Goal: Entertainment & Leisure: Consume media (video, audio)

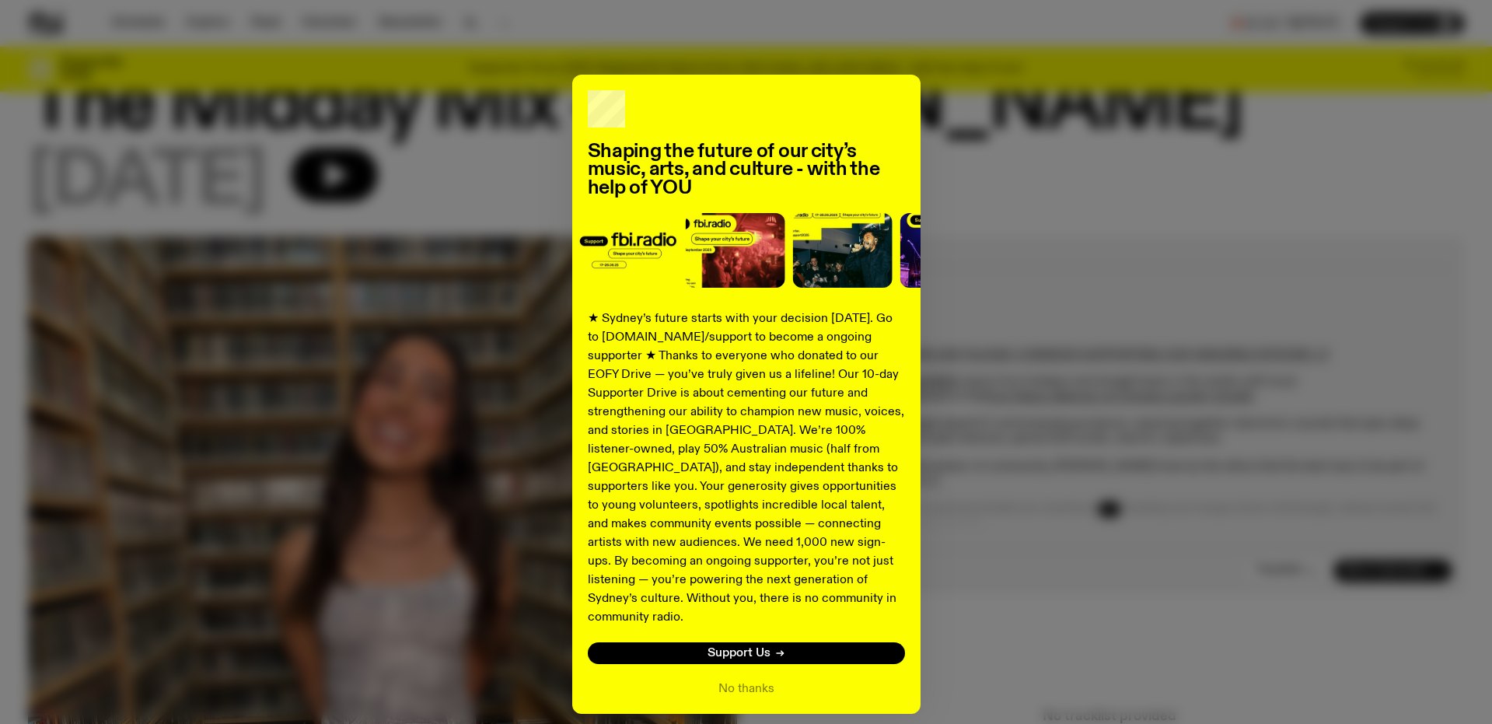
scroll to position [68, 0]
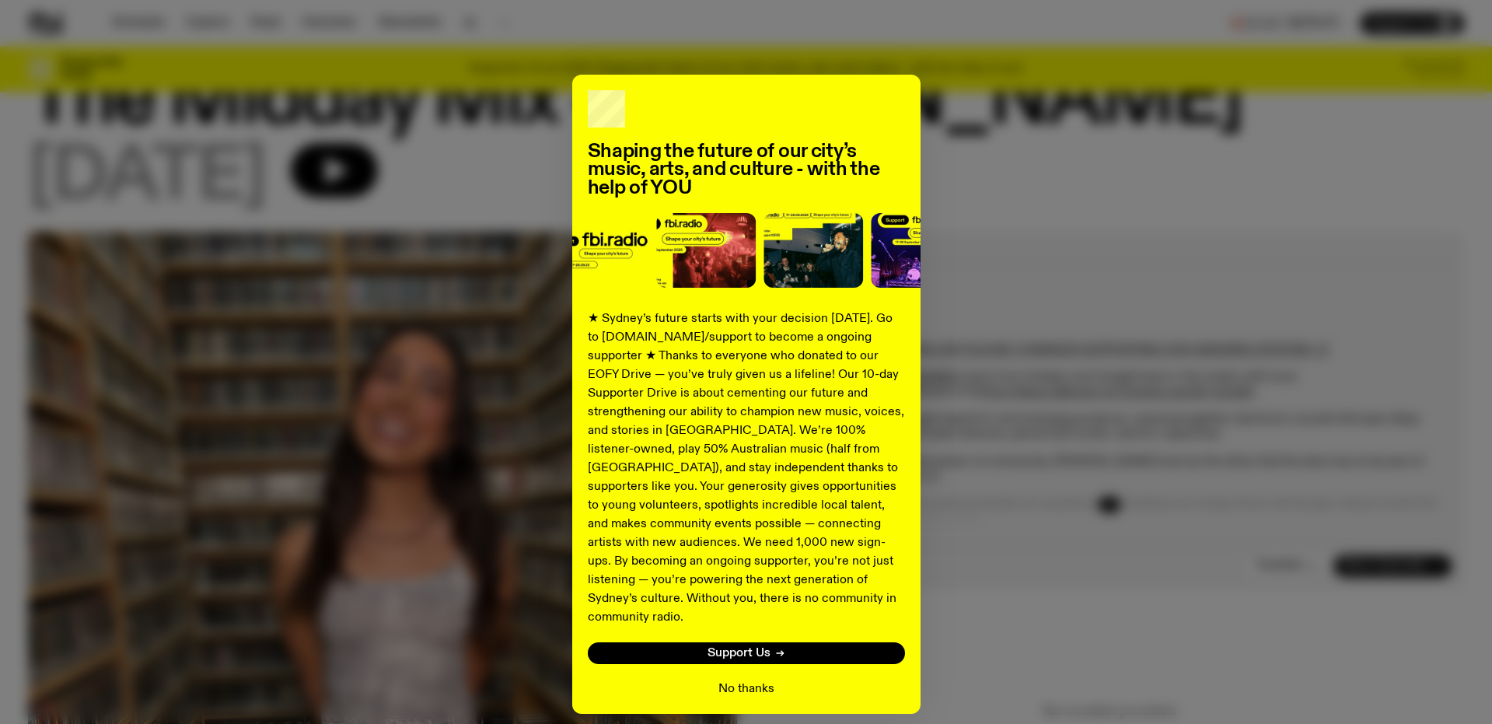
click at [732, 680] on button "No thanks" at bounding box center [746, 689] width 56 height 19
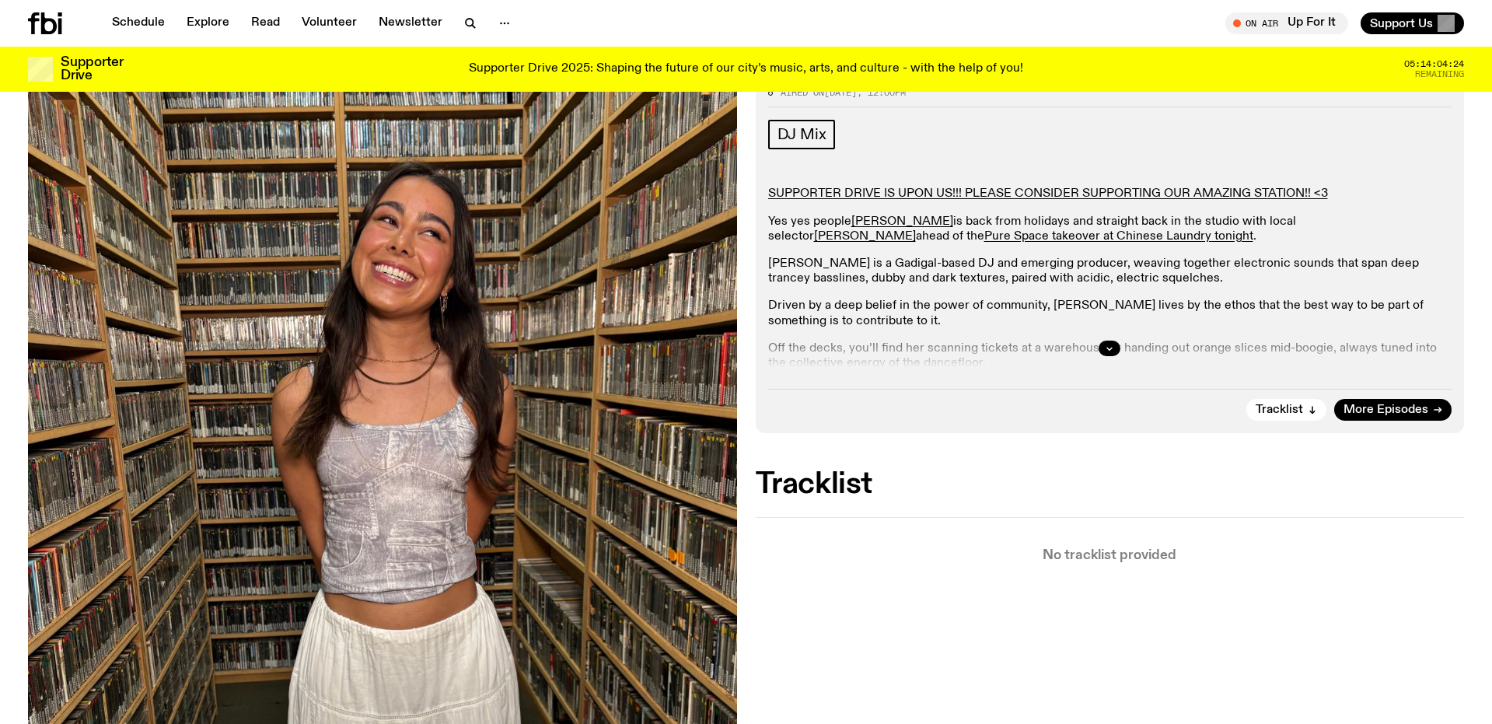
scroll to position [227, 0]
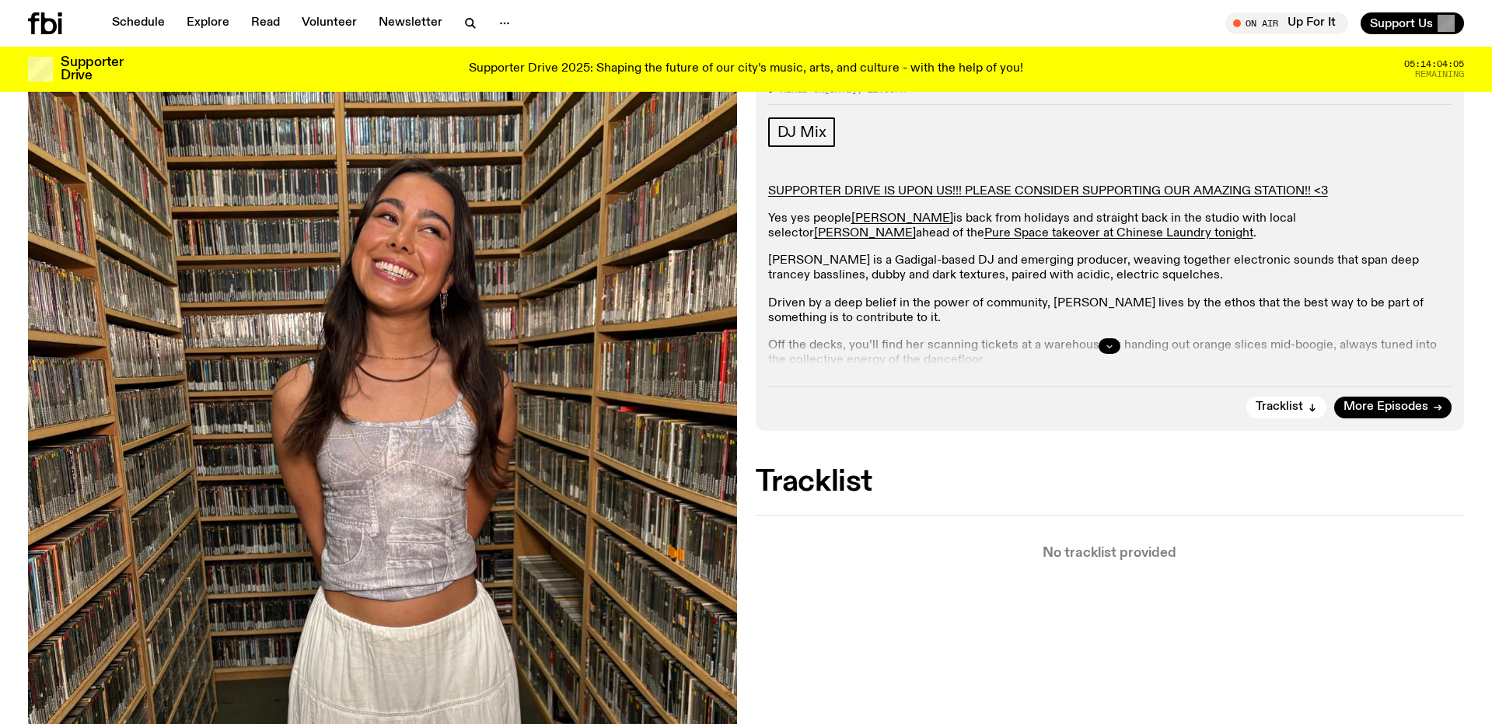
click at [1108, 345] on icon "button" at bounding box center [1109, 345] width 9 height 9
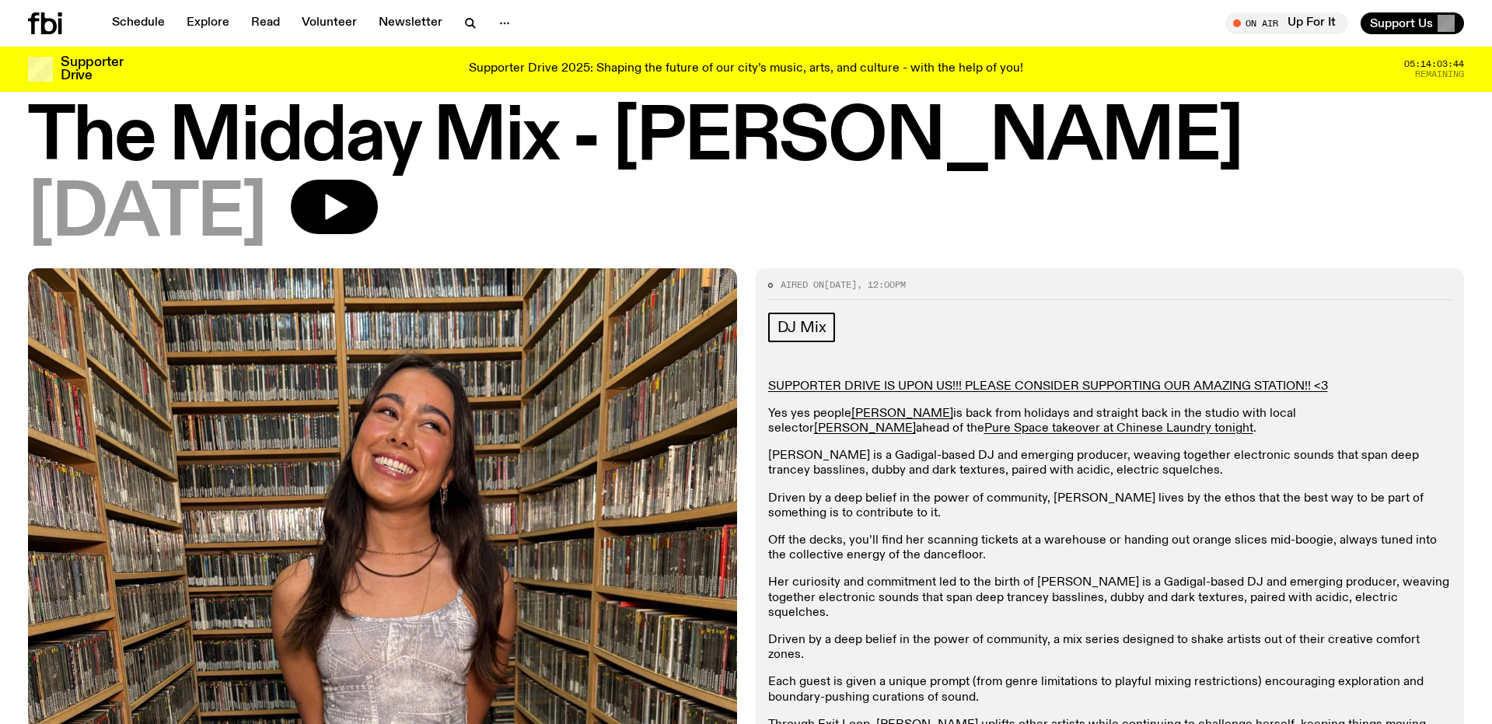
scroll to position [28, 0]
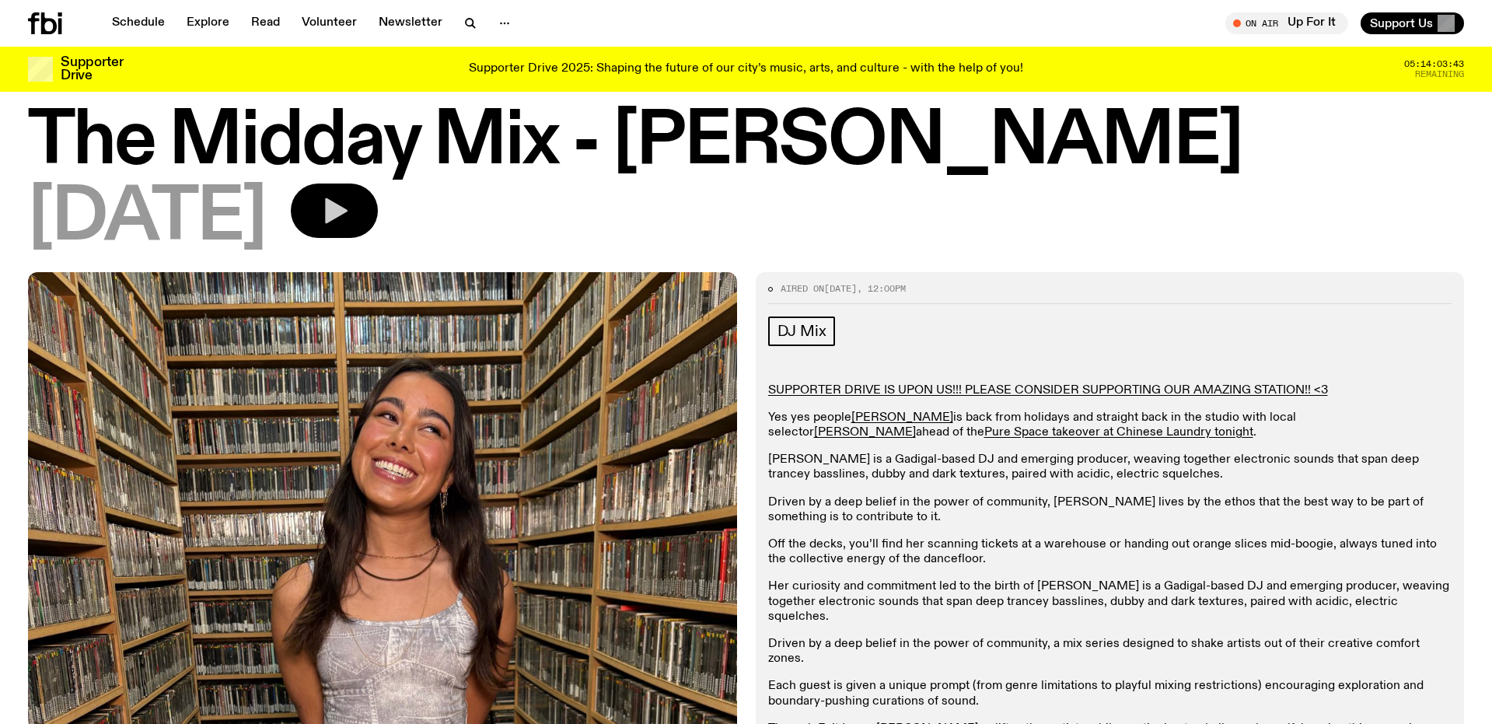
click at [348, 206] on icon "button" at bounding box center [336, 211] width 23 height 26
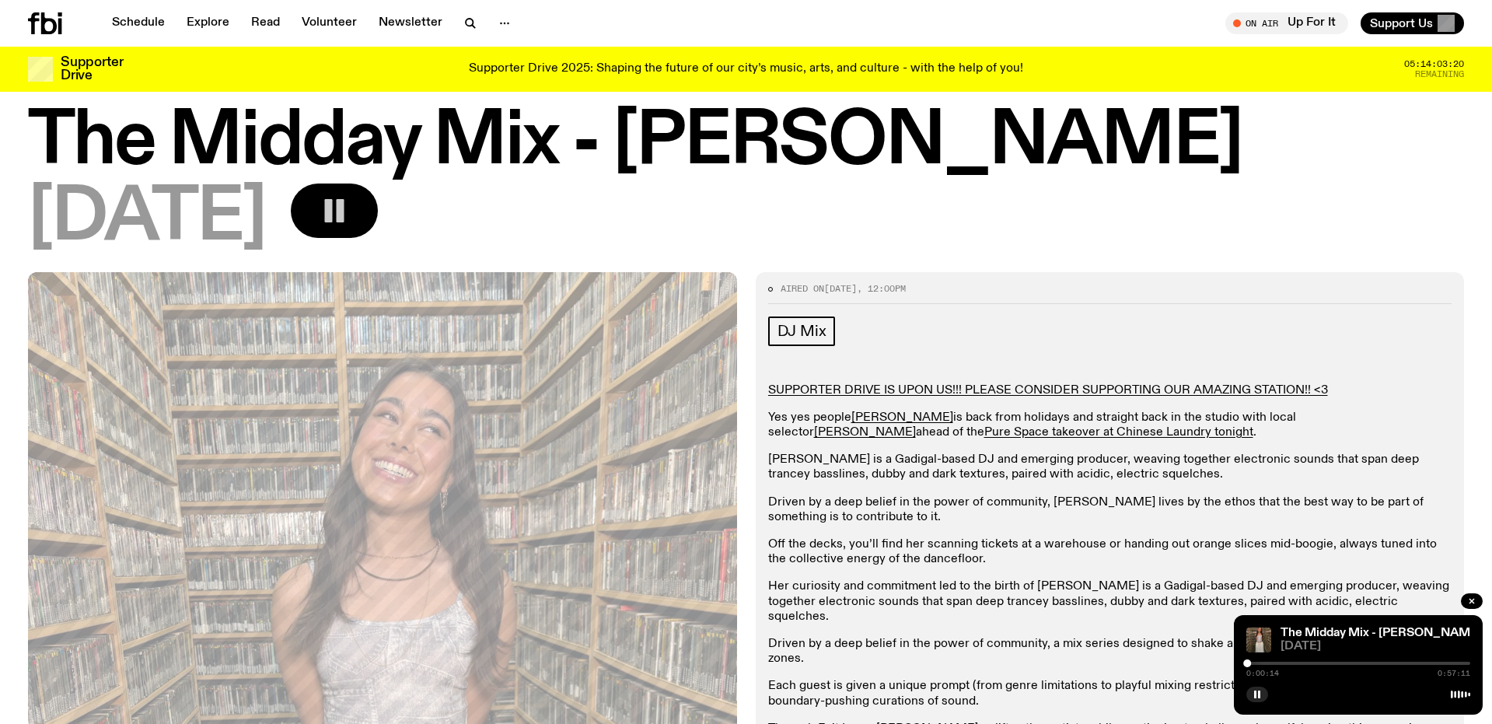
click at [1002, 583] on p "Her curiosity and commitment led to the birth of [PERSON_NAME] is a Gadigal-bas…" at bounding box center [1110, 601] width 684 height 45
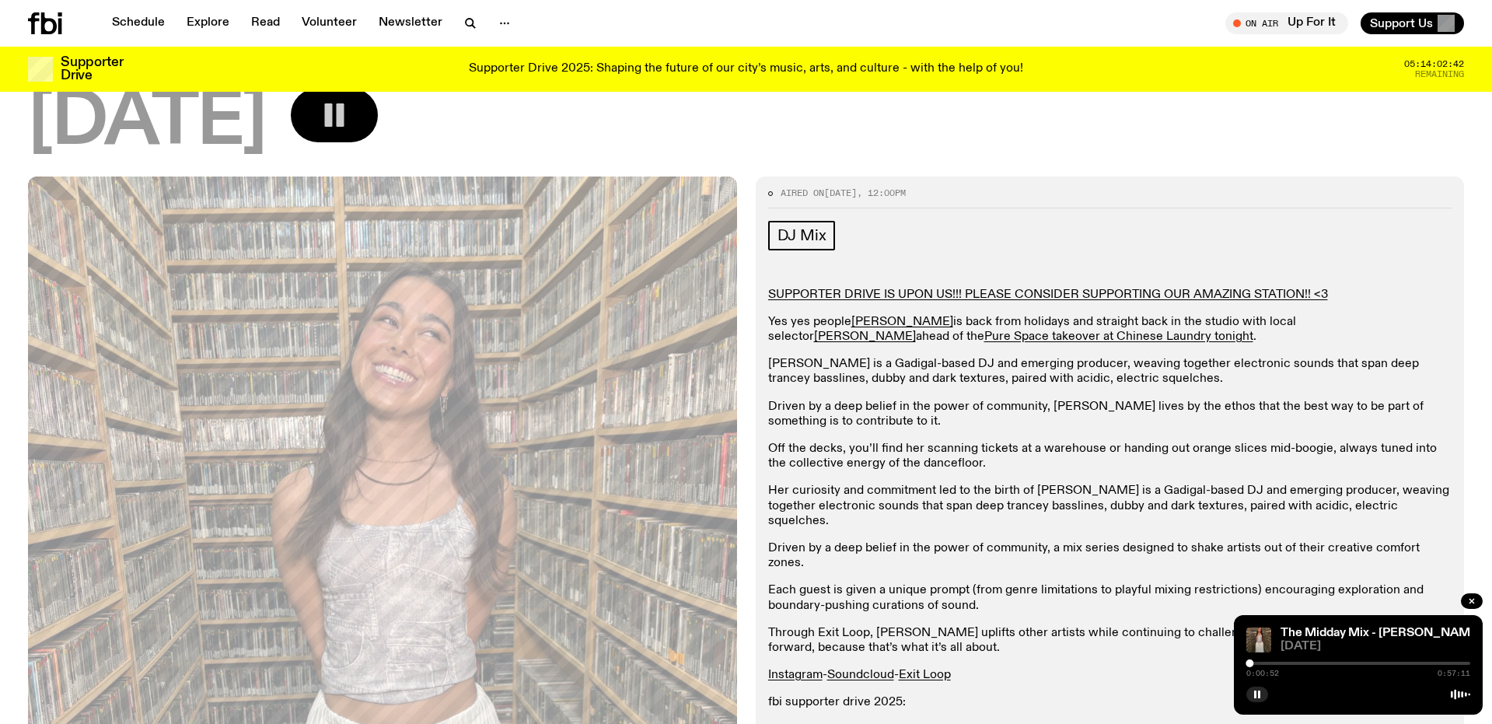
scroll to position [0, 0]
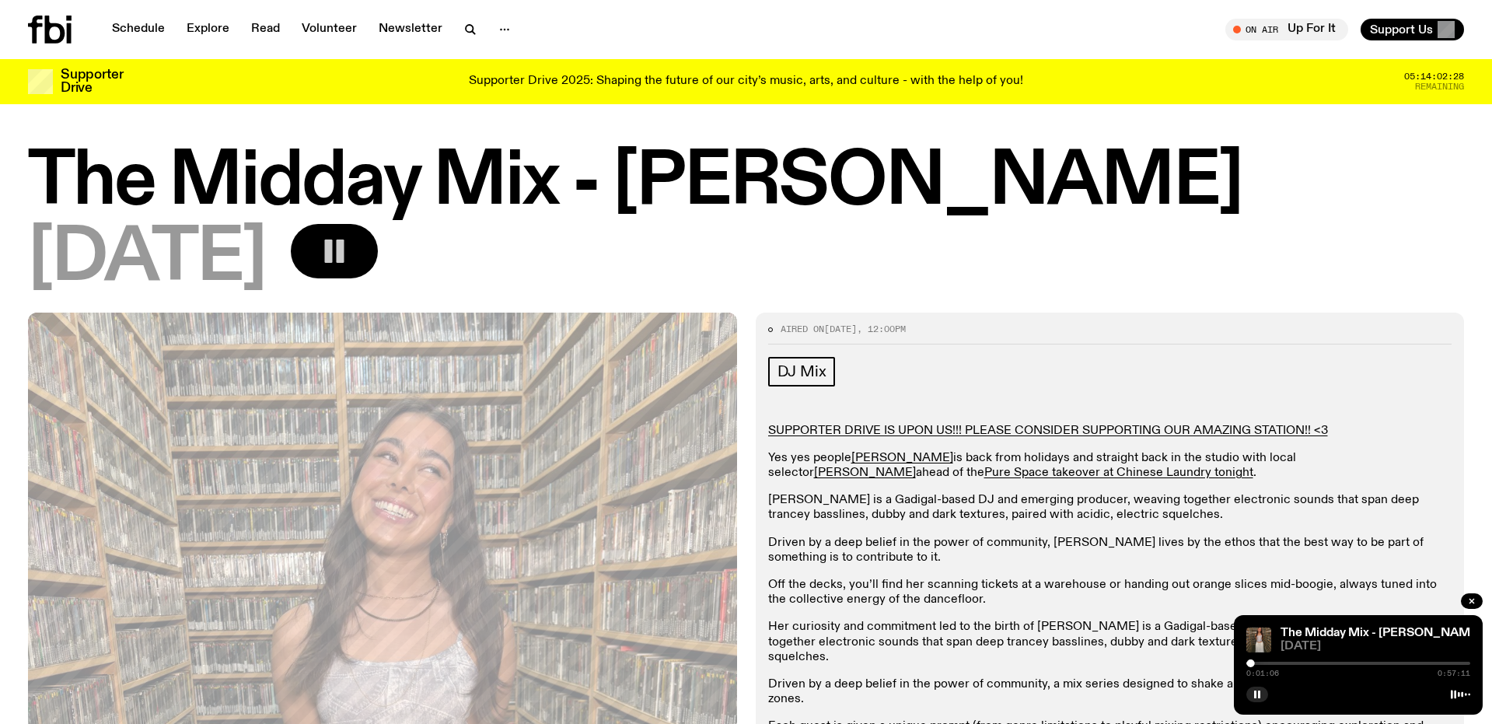
click at [1265, 665] on div "0:01:06 0:57:11" at bounding box center [1358, 668] width 224 height 19
click at [1261, 666] on div "0:01:29 0:57:11" at bounding box center [1358, 668] width 224 height 19
click at [1262, 666] on div "0:01:30 0:57:11" at bounding box center [1358, 668] width 224 height 19
drag, startPoint x: 1253, startPoint y: 665, endPoint x: 1263, endPoint y: 663, distance: 10.2
click at [1263, 663] on div at bounding box center [1263, 663] width 8 height 8
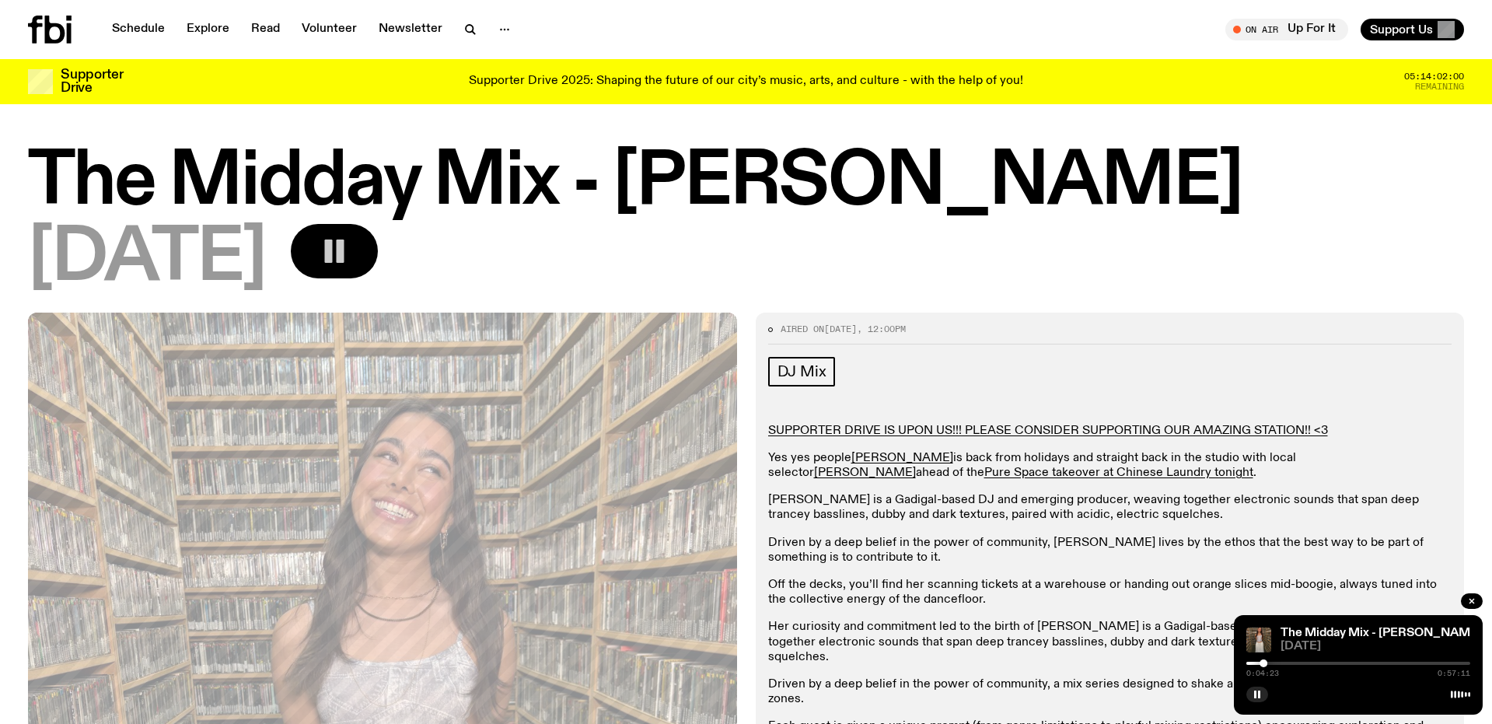
click at [1253, 663] on div at bounding box center [1151, 663] width 224 height 3
drag, startPoint x: 1254, startPoint y: 662, endPoint x: 1289, endPoint y: 660, distance: 35.1
click at [1288, 660] on div at bounding box center [1284, 663] width 8 height 8
drag, startPoint x: 1287, startPoint y: 660, endPoint x: 1256, endPoint y: 663, distance: 30.5
click at [1256, 663] on div at bounding box center [1256, 663] width 8 height 8
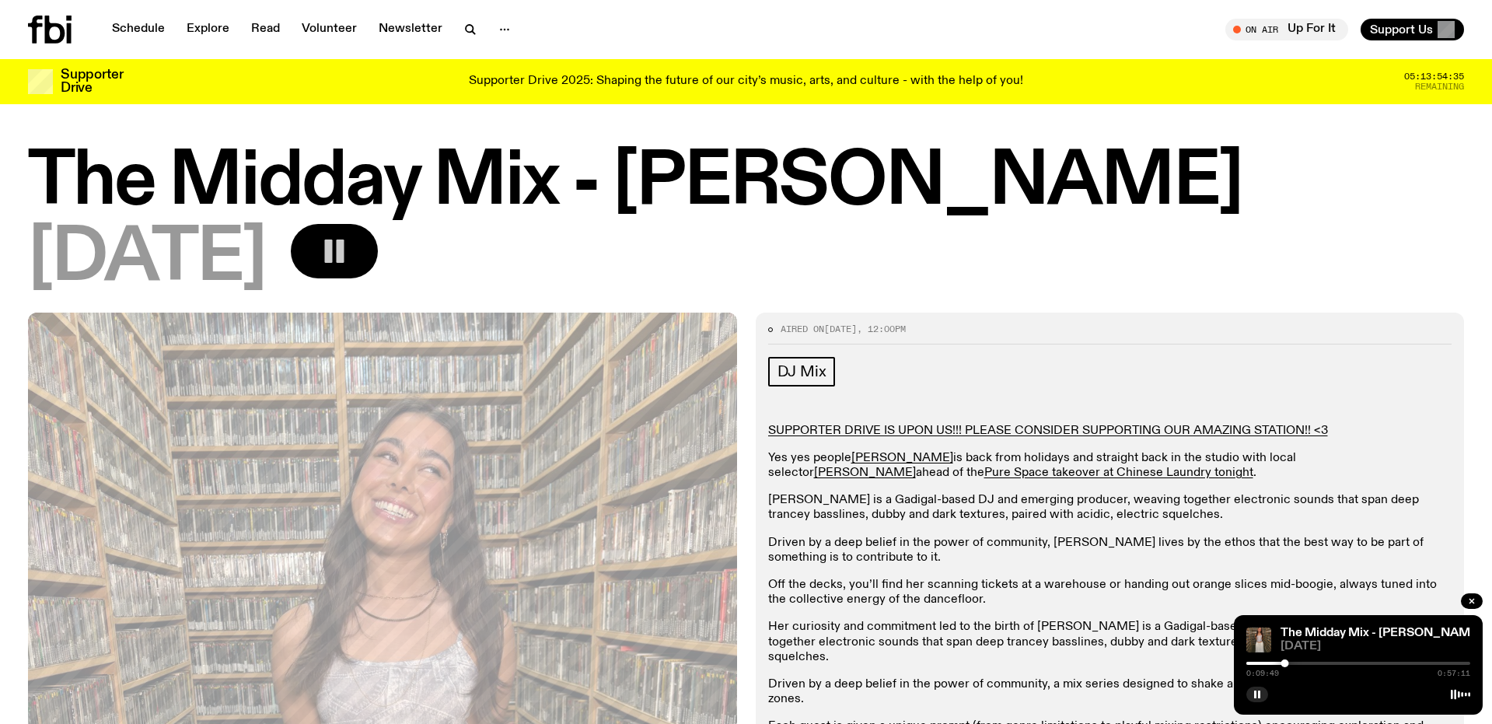
click at [350, 263] on icon "button" at bounding box center [334, 251] width 31 height 31
